Goal: Information Seeking & Learning: Learn about a topic

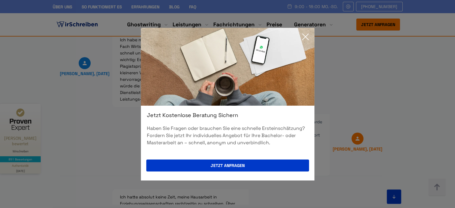
click at [307, 37] on icon at bounding box center [305, 37] width 12 height 12
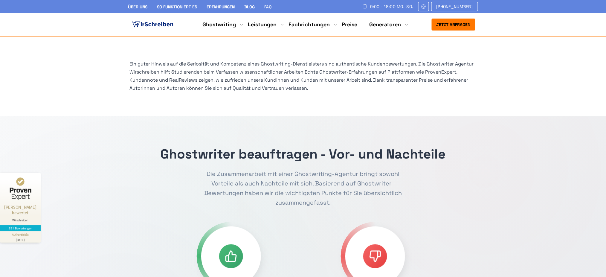
scroll to position [79, 0]
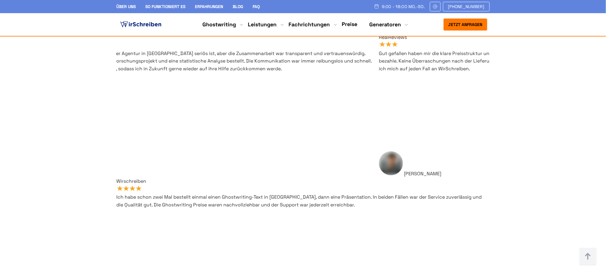
scroll to position [3666, 0]
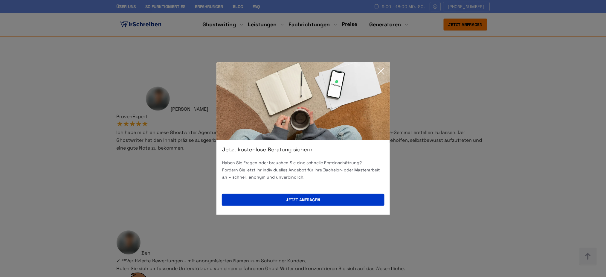
click at [385, 68] on icon at bounding box center [381, 71] width 12 height 12
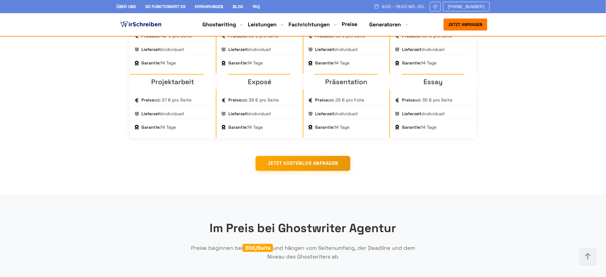
scroll to position [558, 0]
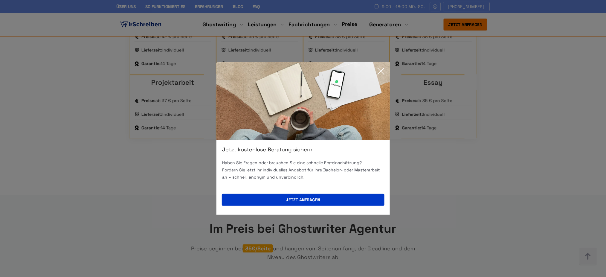
click at [380, 71] on icon at bounding box center [381, 71] width 12 height 12
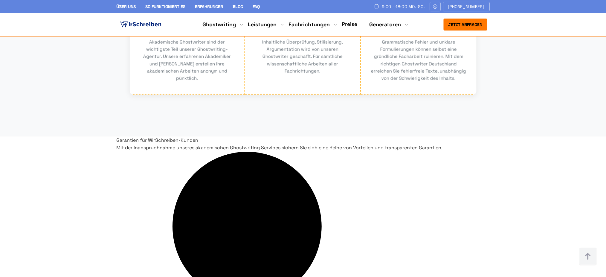
scroll to position [1257, 0]
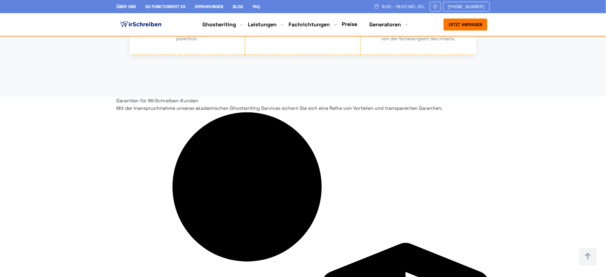
drag, startPoint x: 344, startPoint y: 91, endPoint x: 175, endPoint y: 80, distance: 169.2
drag, startPoint x: 311, startPoint y: 191, endPoint x: 482, endPoint y: 225, distance: 174.1
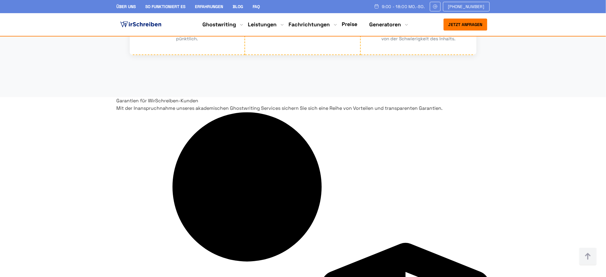
drag, startPoint x: 465, startPoint y: 174, endPoint x: 305, endPoint y: 110, distance: 172.0
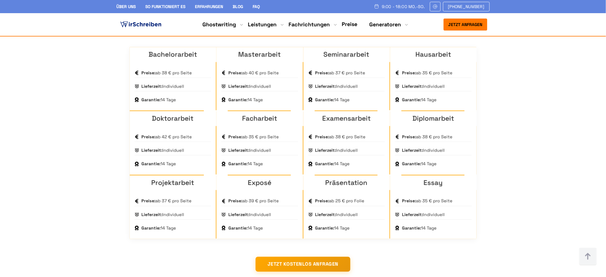
scroll to position [380, 0]
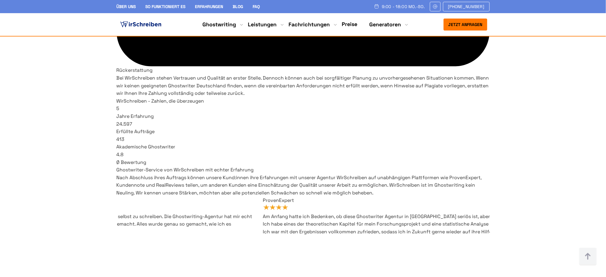
scroll to position [3488, 0]
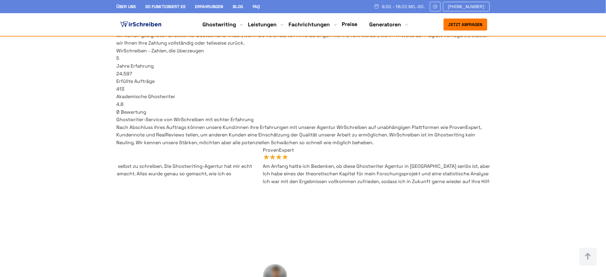
drag, startPoint x: 351, startPoint y: 142, endPoint x: 313, endPoint y: 174, distance: 49.7
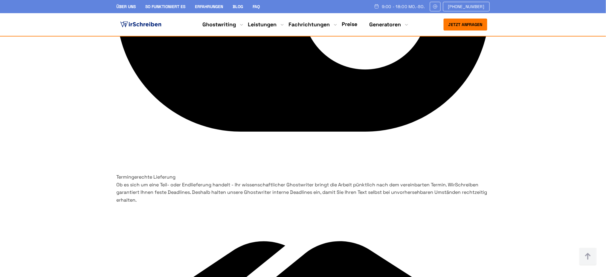
scroll to position [2532, 0]
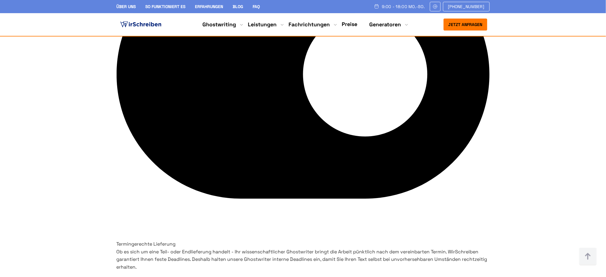
drag, startPoint x: 311, startPoint y: 46, endPoint x: 313, endPoint y: 48, distance: 3.4
drag, startPoint x: 389, startPoint y: 48, endPoint x: 404, endPoint y: 51, distance: 15.5
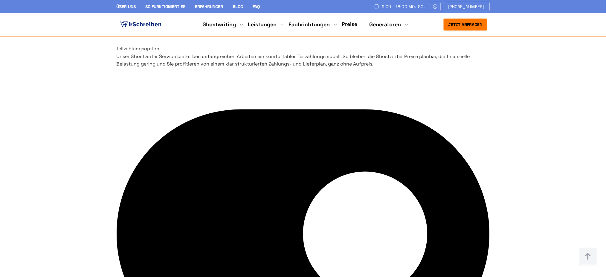
scroll to position [2572, 0]
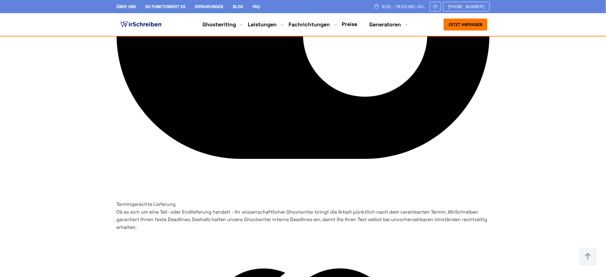
drag, startPoint x: 365, startPoint y: 157, endPoint x: 355, endPoint y: 159, distance: 10.7
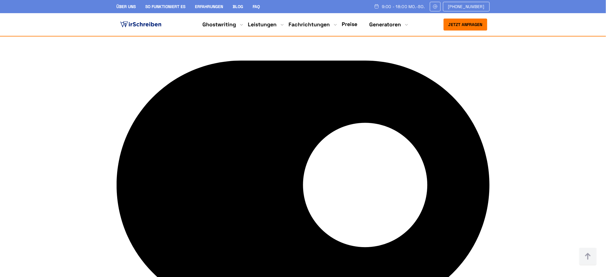
scroll to position [2413, 0]
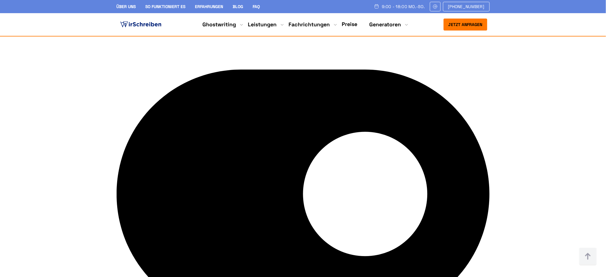
drag, startPoint x: 370, startPoint y: 176, endPoint x: 352, endPoint y: 171, distance: 18.6
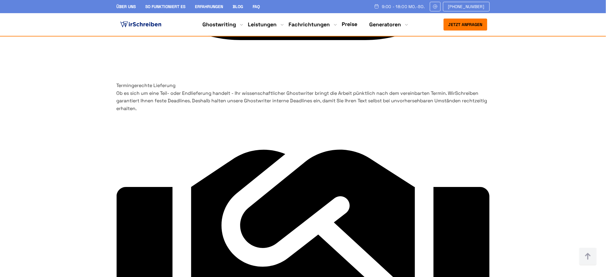
scroll to position [2612, 0]
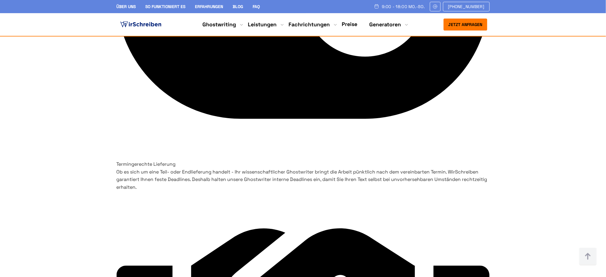
drag, startPoint x: 487, startPoint y: 168, endPoint x: 461, endPoint y: 167, distance: 25.4
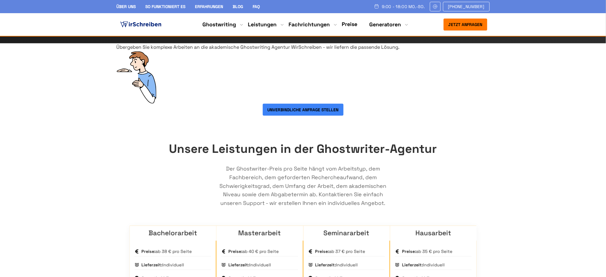
scroll to position [120, 0]
